Goal: Find specific page/section: Find specific page/section

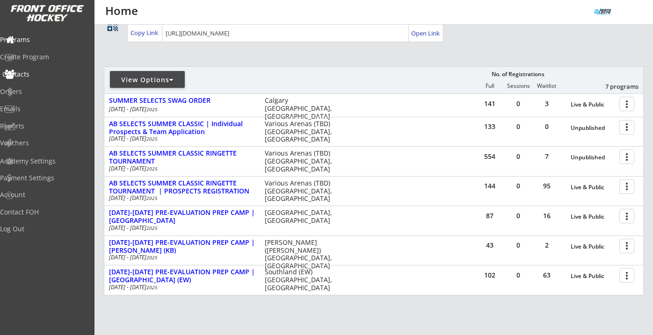
click at [40, 78] on div "Contacts" at bounding box center [44, 74] width 84 height 7
select select ""Players""
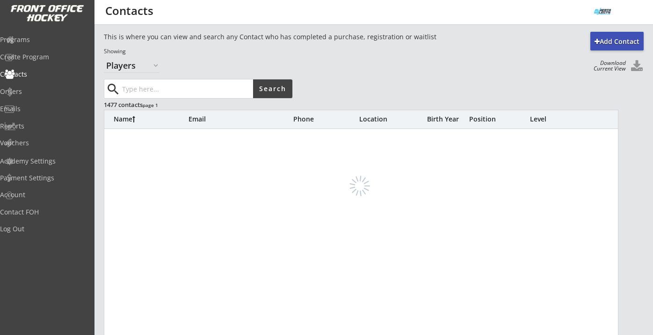
click at [132, 87] on input "input" at bounding box center [186, 89] width 133 height 19
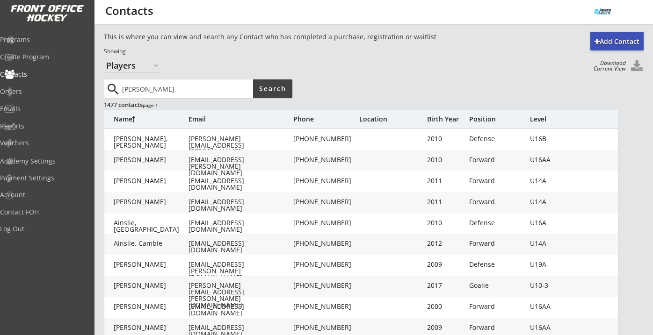
type input "[PERSON_NAME]"
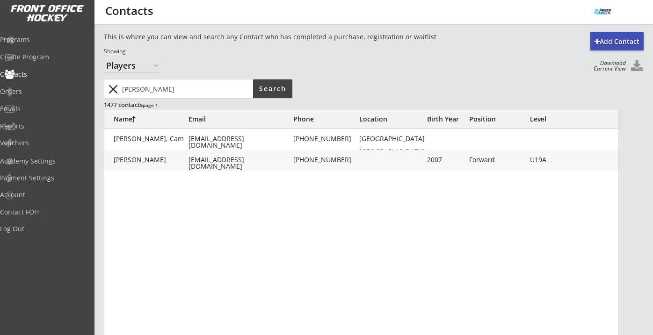
click at [107, 86] on button "close" at bounding box center [112, 89] width 15 height 15
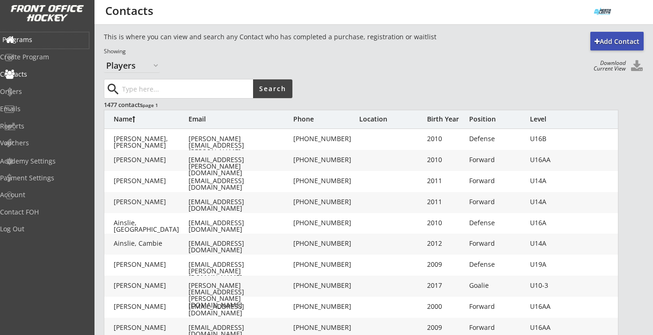
click at [43, 39] on div "Programs" at bounding box center [44, 39] width 84 height 7
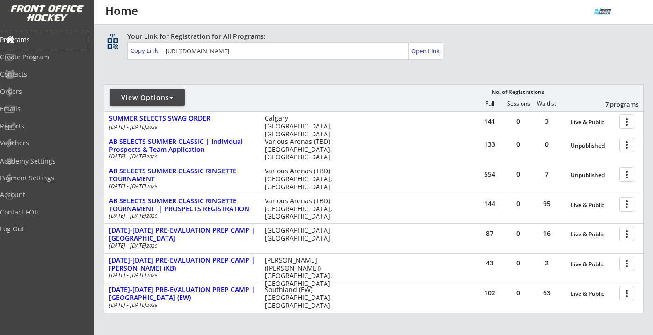
scroll to position [63, 0]
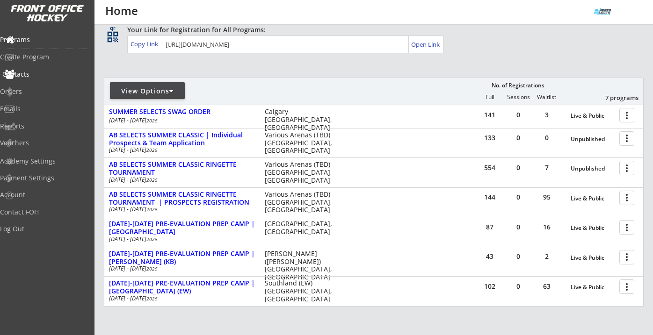
click at [43, 73] on div "Contacts" at bounding box center [44, 74] width 84 height 7
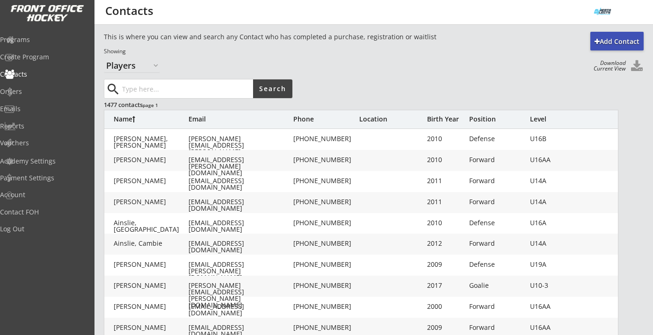
click at [169, 87] on input "input" at bounding box center [186, 89] width 133 height 19
type input "[PERSON_NAME]"
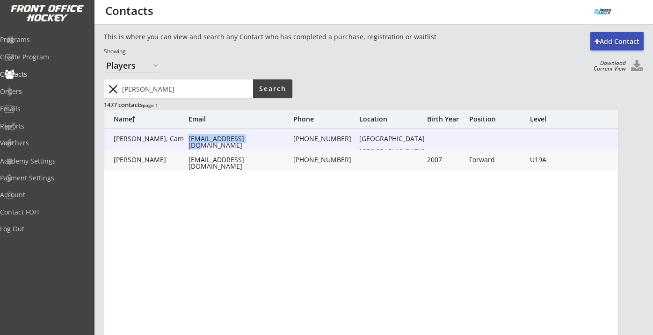
drag, startPoint x: 251, startPoint y: 139, endPoint x: 189, endPoint y: 140, distance: 61.7
click at [189, 140] on div "[EMAIL_ADDRESS][DOMAIN_NAME]" at bounding box center [239, 142] width 103 height 13
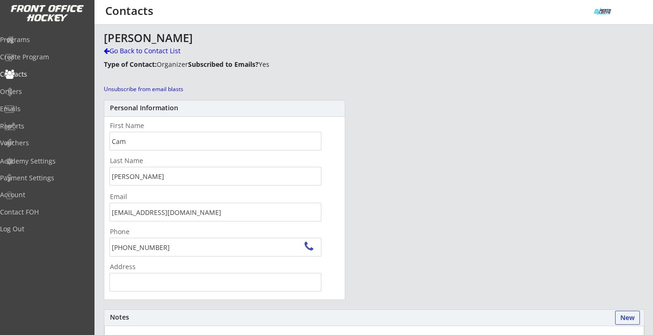
click at [160, 211] on input "[EMAIL_ADDRESS][DOMAIN_NAME]" at bounding box center [215, 212] width 212 height 19
paste input "[URL][DOMAIN_NAME]"
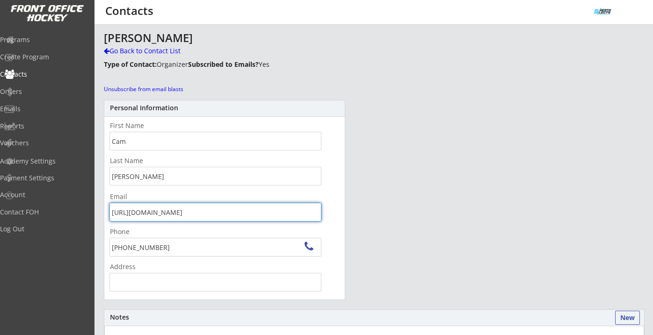
type input "[EMAIL_ADDRESS][DOMAIN_NAME]"
click at [160, 211] on input "[EMAIL_ADDRESS][DOMAIN_NAME]" at bounding box center [215, 212] width 212 height 19
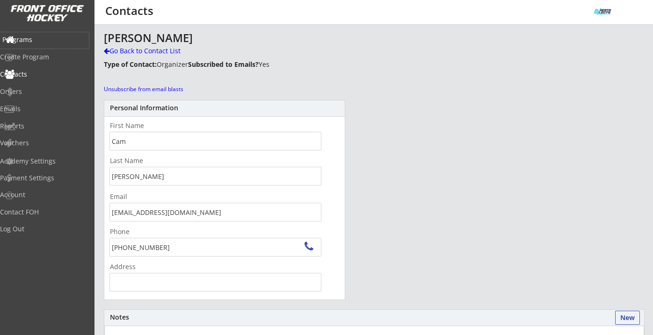
click at [47, 43] on div "Programs" at bounding box center [44, 39] width 84 height 7
